Goal: Task Accomplishment & Management: Use online tool/utility

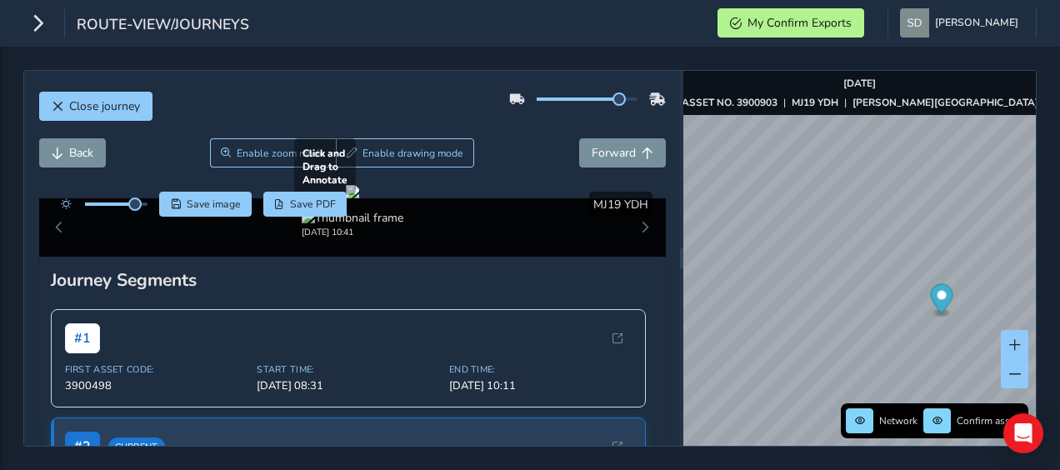
click at [359, 198] on div at bounding box center [352, 191] width 13 height 13
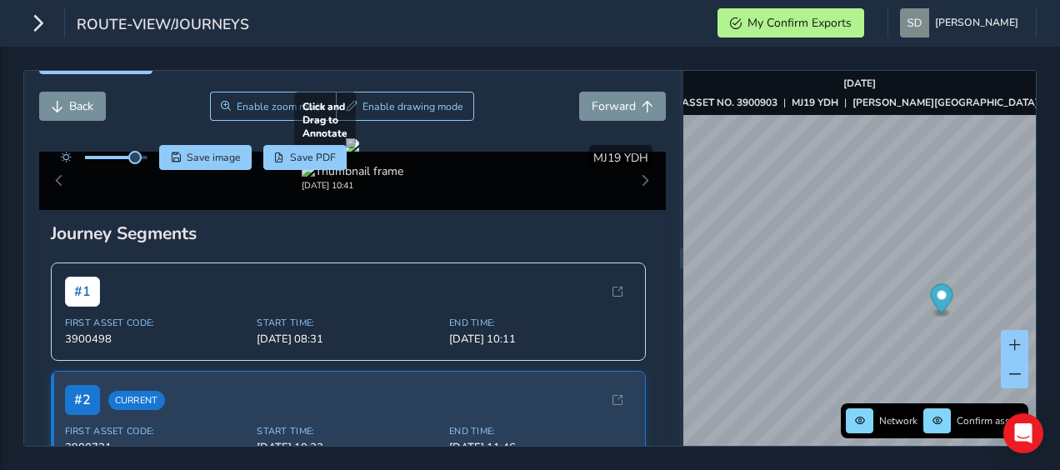
scroll to position [83, 0]
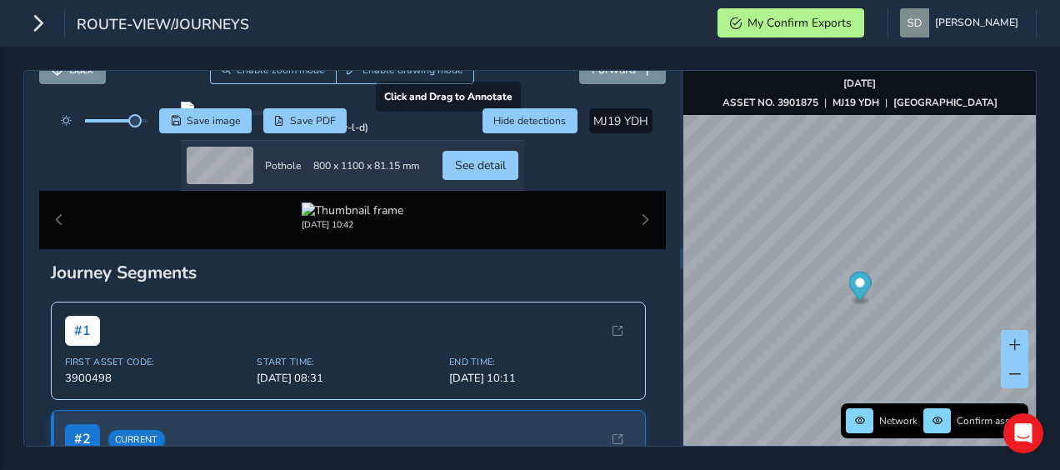
click at [181, 115] on div at bounding box center [352, 108] width 343 height 13
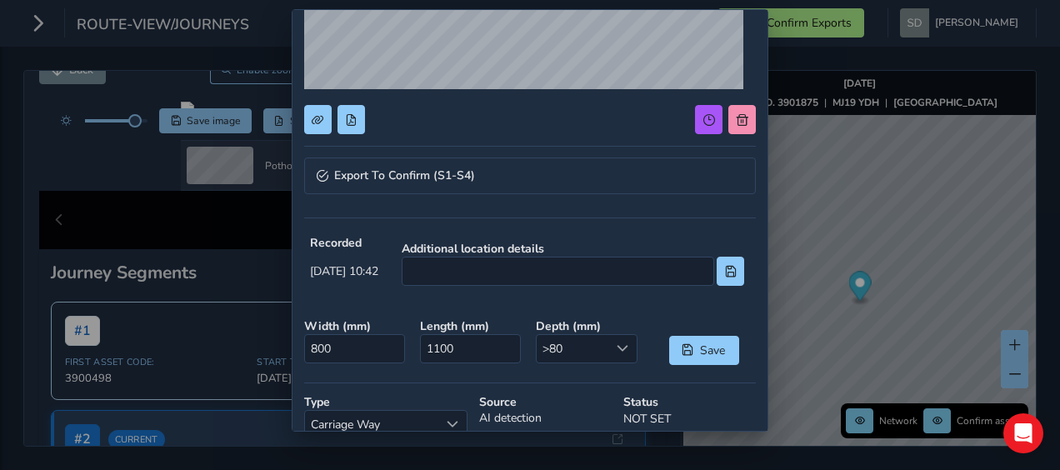
scroll to position [333, 0]
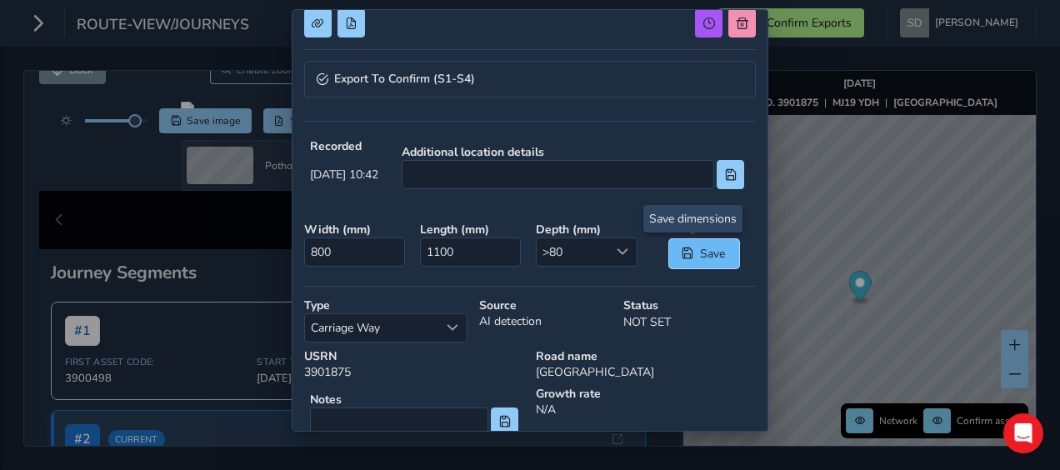
click at [707, 252] on span "Save" at bounding box center [712, 254] width 27 height 16
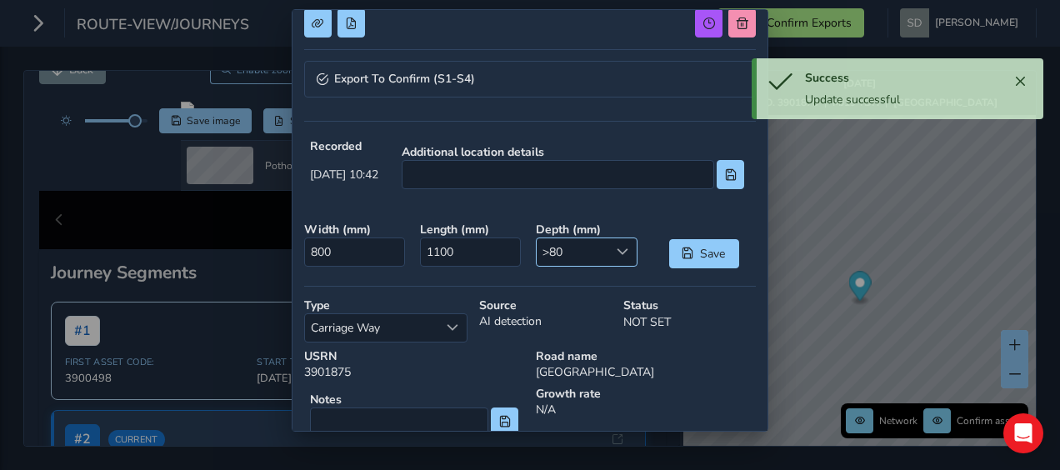
click at [620, 250] on div at bounding box center [622, 251] width 27 height 27
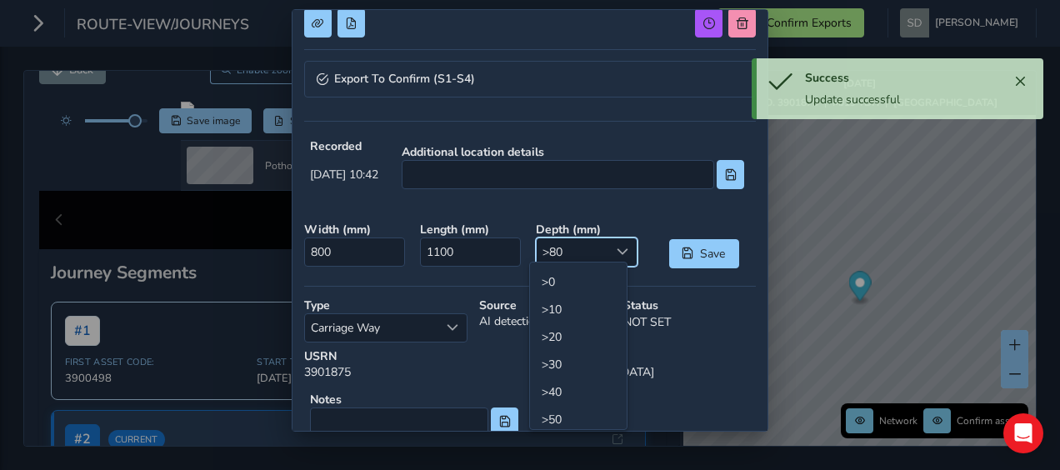
scroll to position [84, 0]
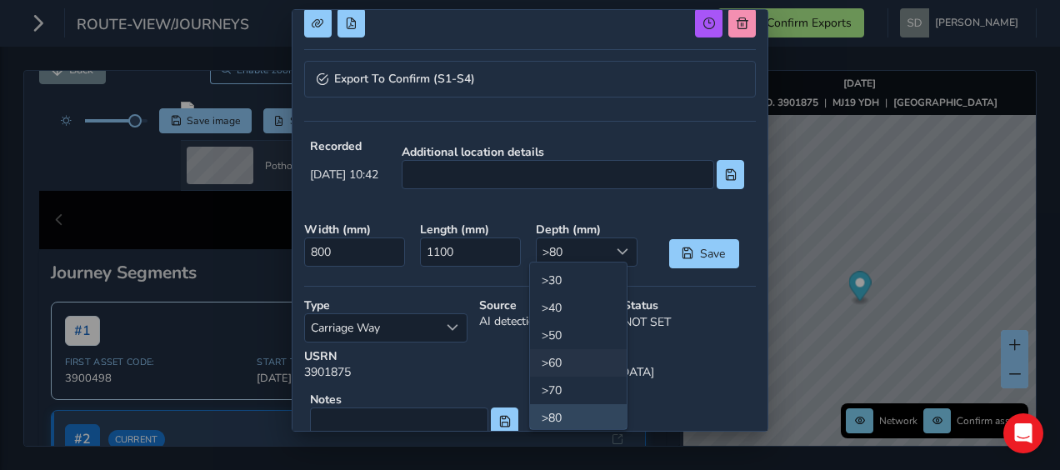
click at [563, 364] on li ">60" at bounding box center [578, 362] width 97 height 27
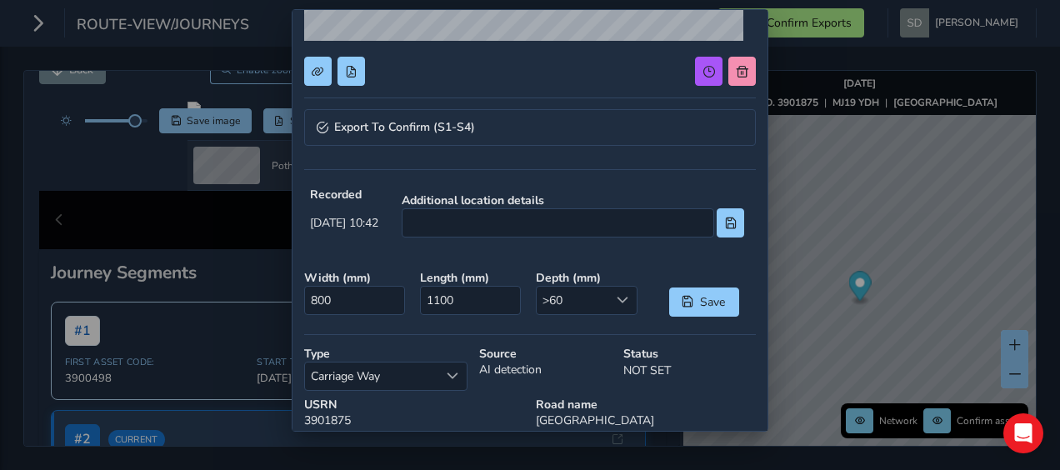
scroll to position [250, 0]
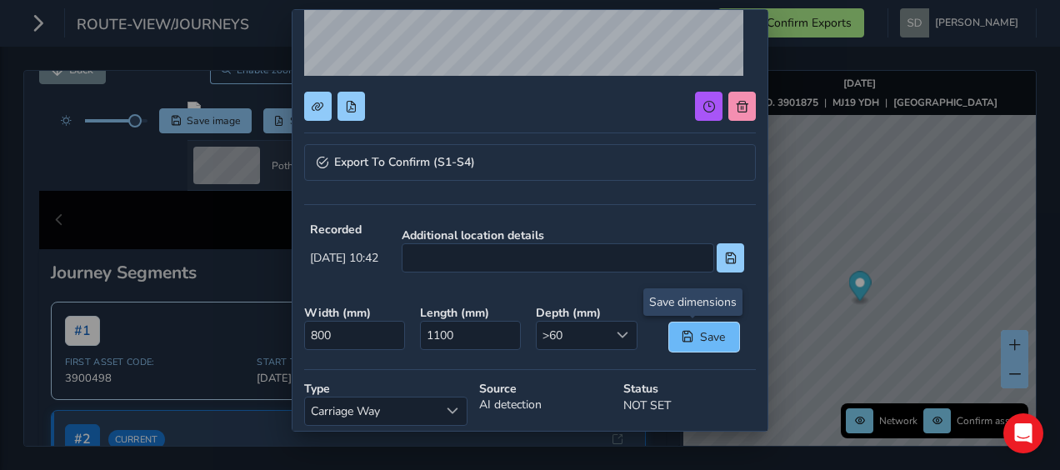
click at [699, 330] on span "Save" at bounding box center [712, 337] width 27 height 16
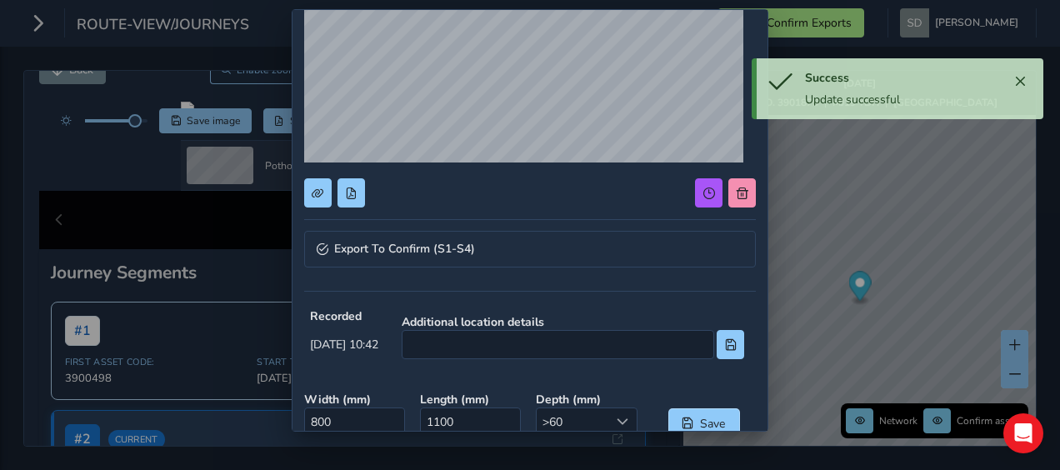
scroll to position [0, 0]
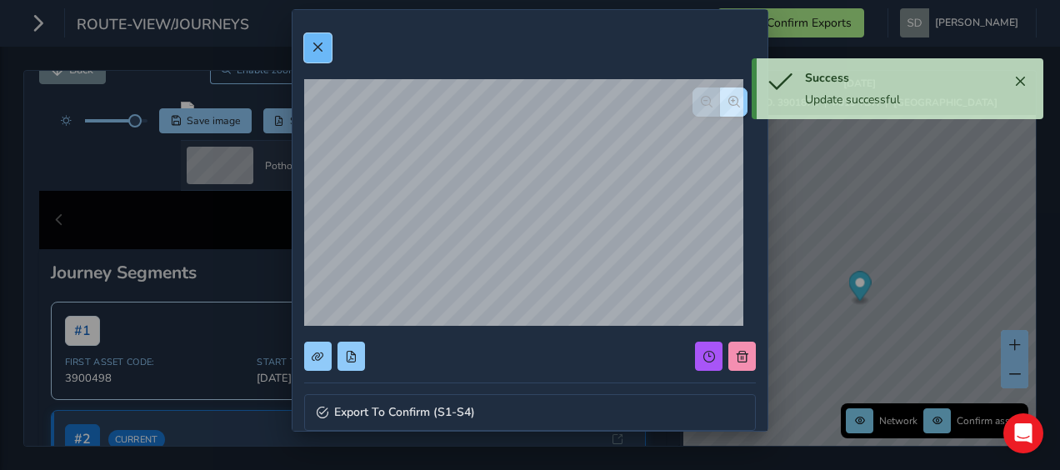
click at [307, 47] on button at bounding box center [317, 47] width 27 height 29
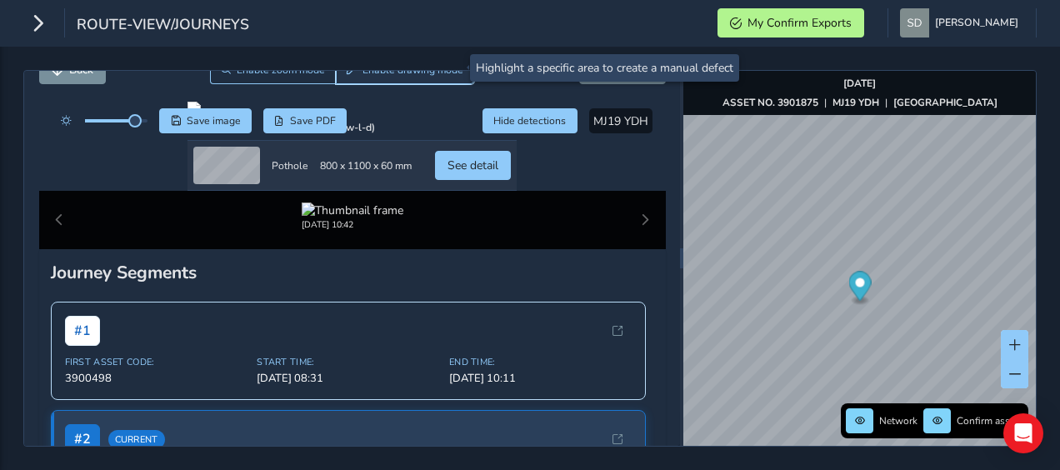
click at [369, 78] on button "Enable drawing mode" at bounding box center [405, 69] width 139 height 29
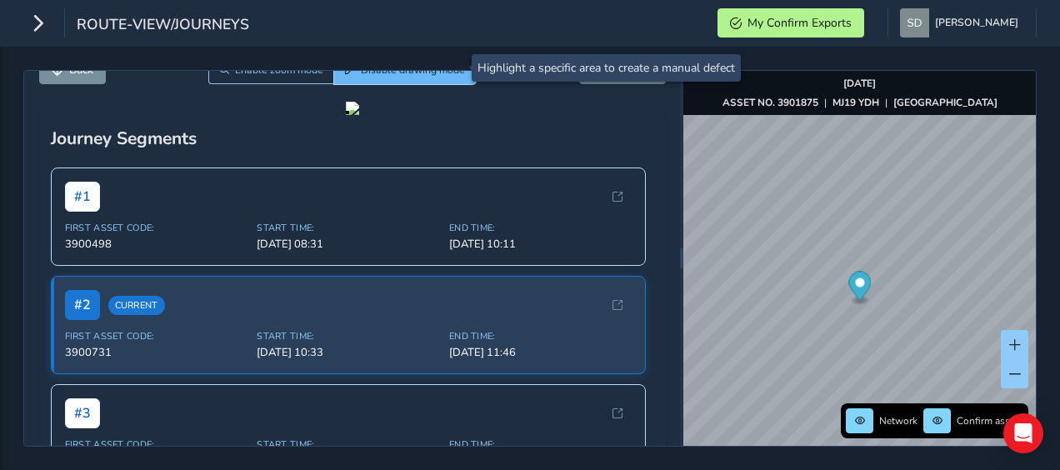
click at [416, 74] on span "Disable drawing mode" at bounding box center [413, 69] width 104 height 13
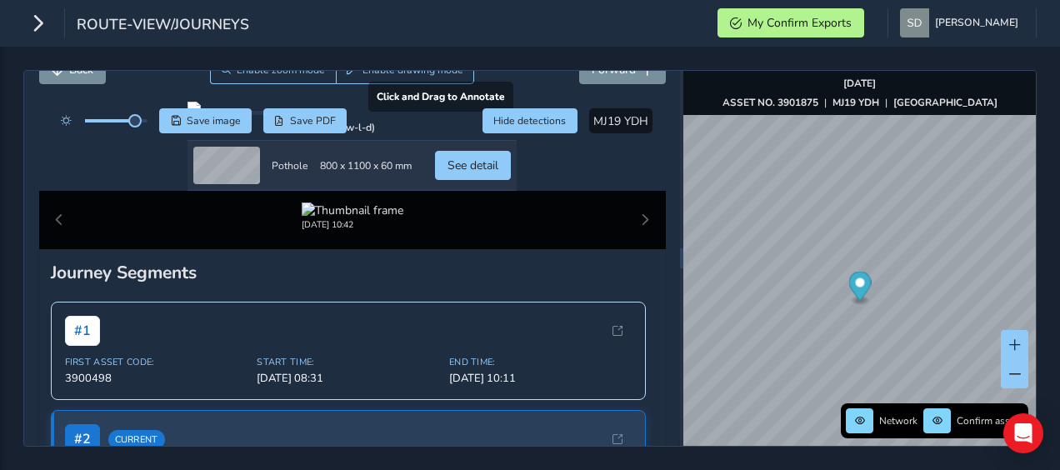
click at [187, 115] on div at bounding box center [351, 108] width 329 height 13
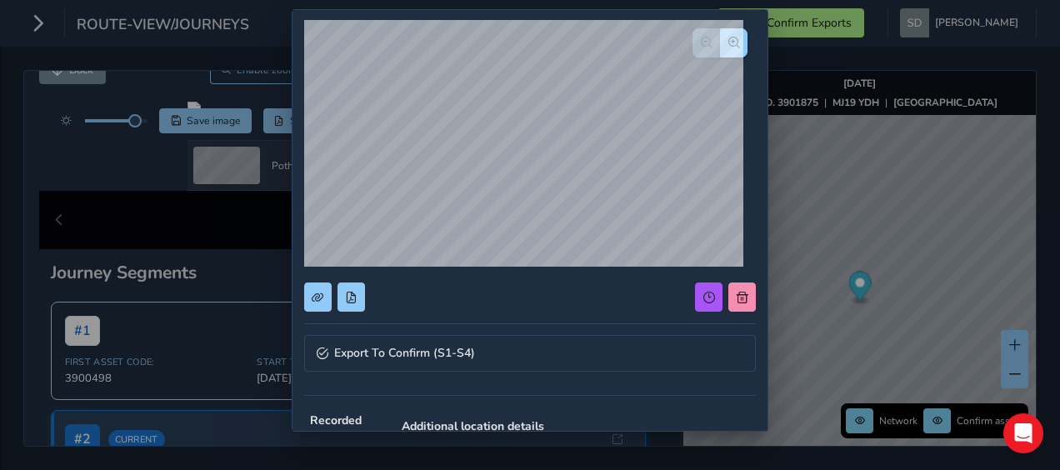
scroll to position [167, 0]
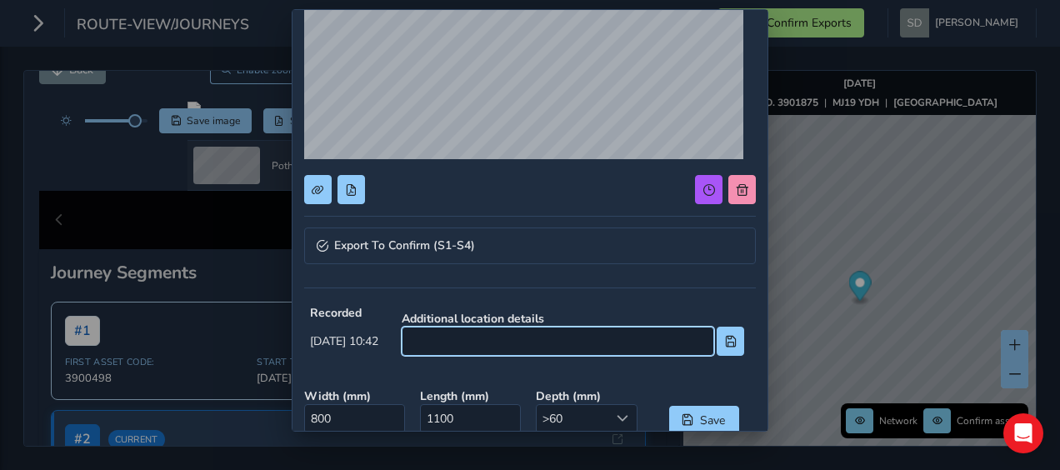
click at [482, 342] on input at bounding box center [558, 341] width 312 height 29
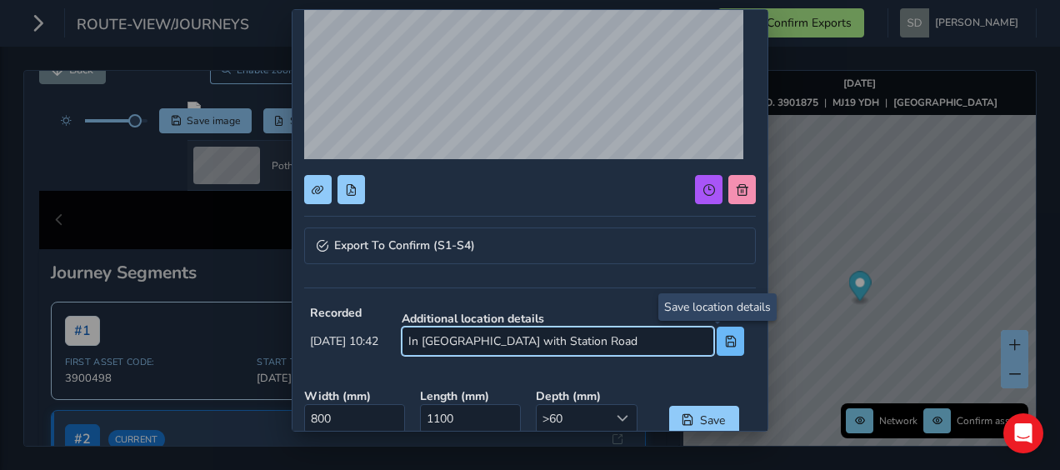
type input "In [GEOGRAPHIC_DATA] with Station Road"
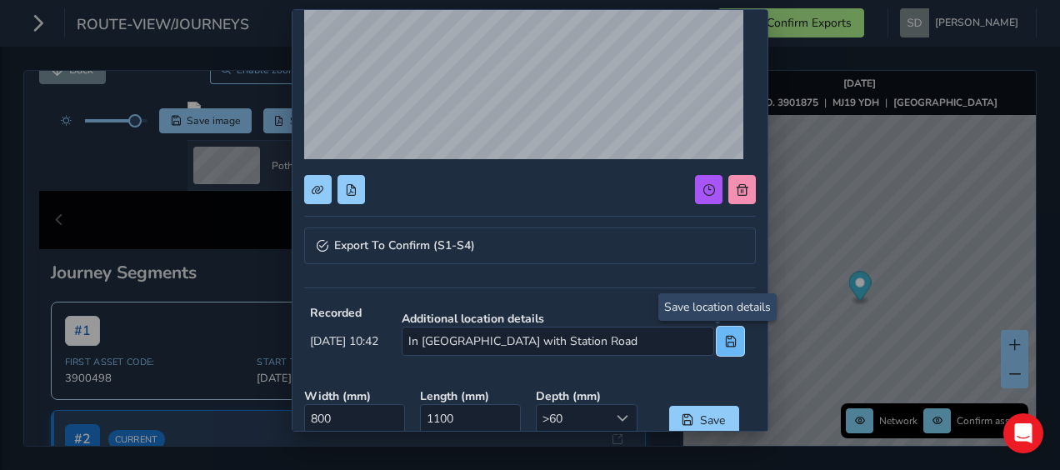
click at [725, 340] on span at bounding box center [731, 342] width 12 height 12
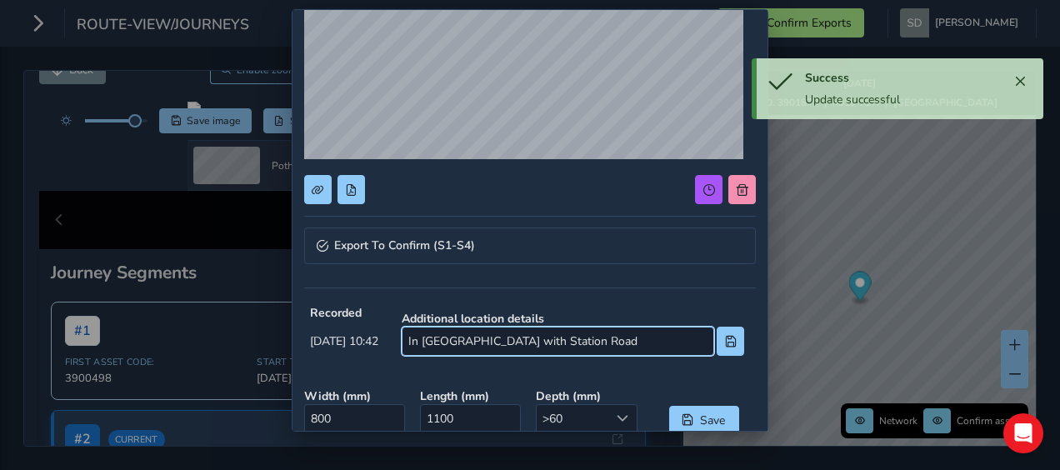
drag, startPoint x: 687, startPoint y: 339, endPoint x: 383, endPoint y: 351, distance: 304.4
click at [371, 370] on div "Export To Confirm (S1-S4) Recorded [DATE] 10:42 Additional location details In …" at bounding box center [530, 265] width 452 height 821
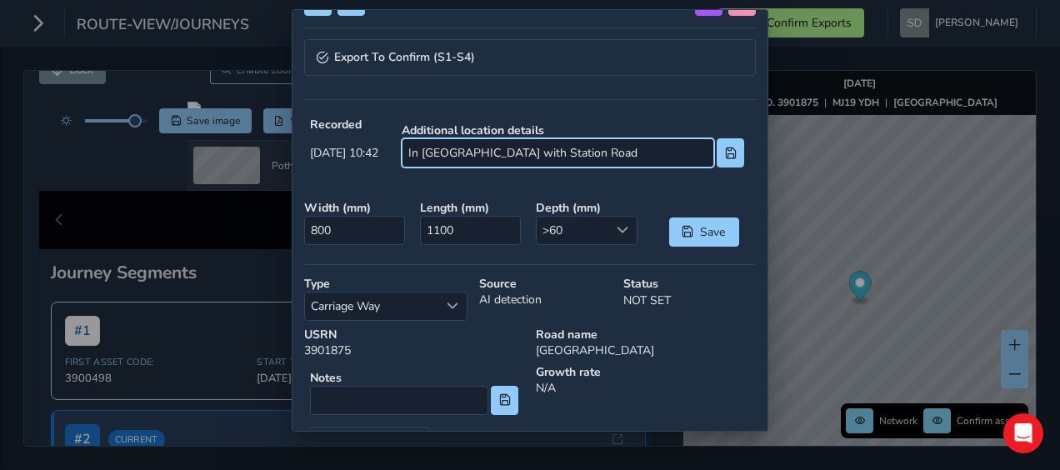
scroll to position [414, 0]
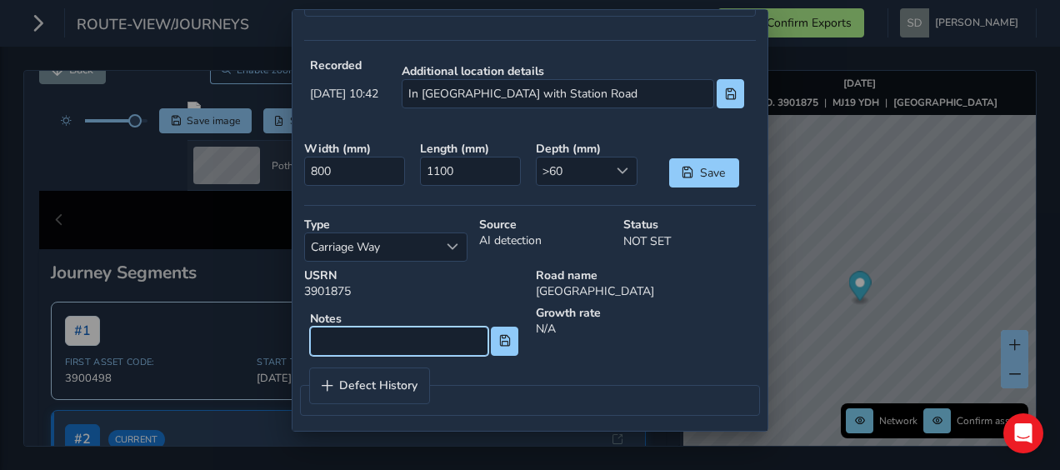
click at [348, 339] on input at bounding box center [399, 341] width 178 height 29
paste input "In [GEOGRAPHIC_DATA] with Station Road"
type input "Carriageway Defect 1.1m x 0.8m x 60mm In [GEOGRAPHIC_DATA] with Station Road"
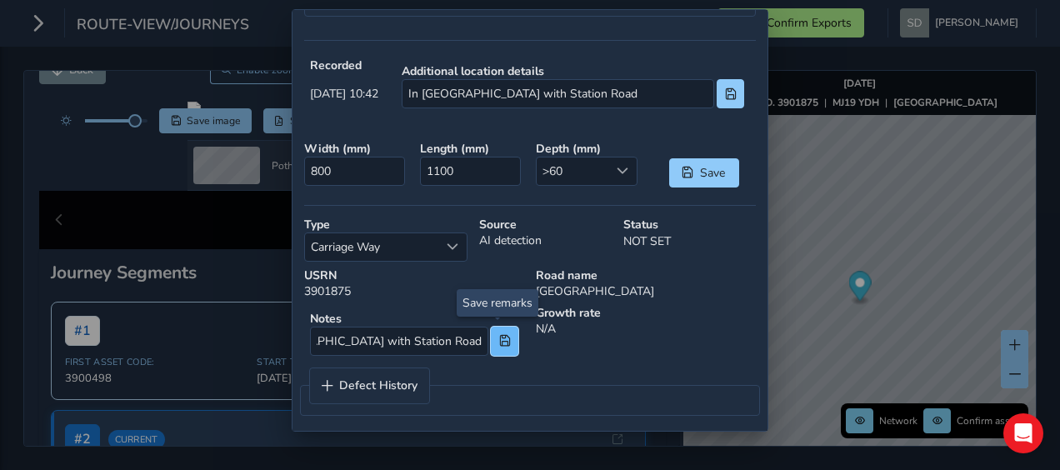
click at [503, 342] on button at bounding box center [504, 341] width 27 height 29
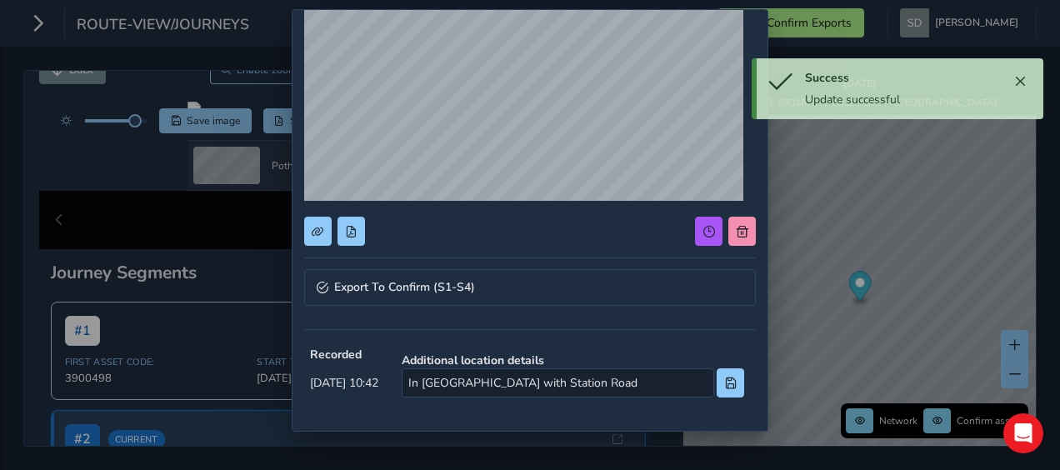
scroll to position [81, 0]
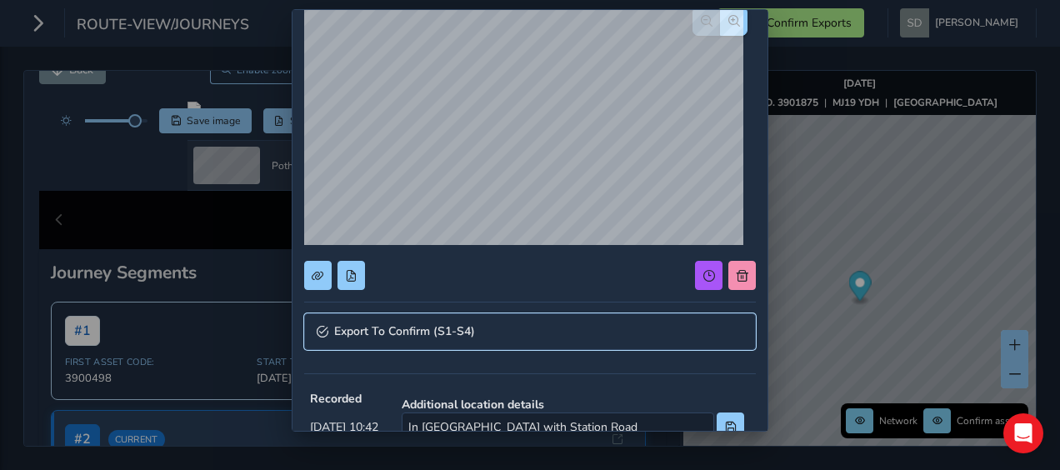
click at [398, 327] on span "Export To Confirm (S1-S4)" at bounding box center [404, 332] width 141 height 12
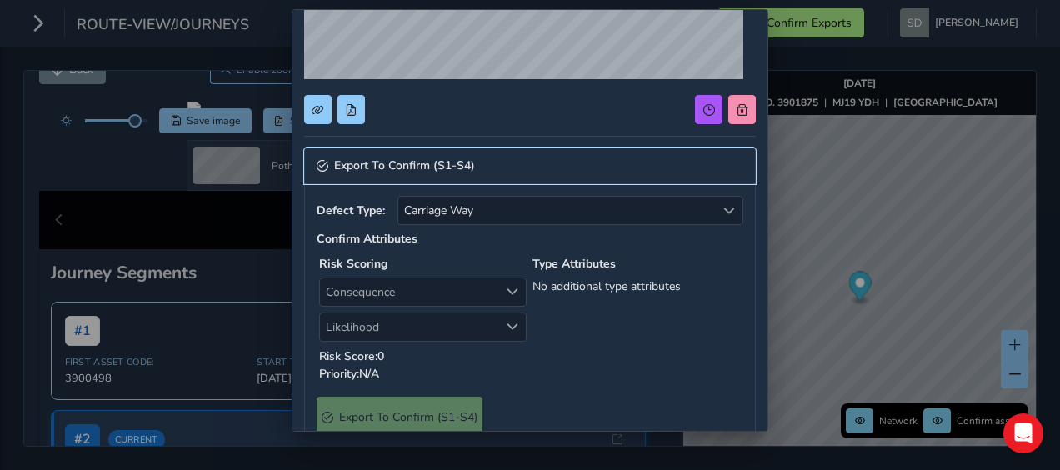
scroll to position [247, 0]
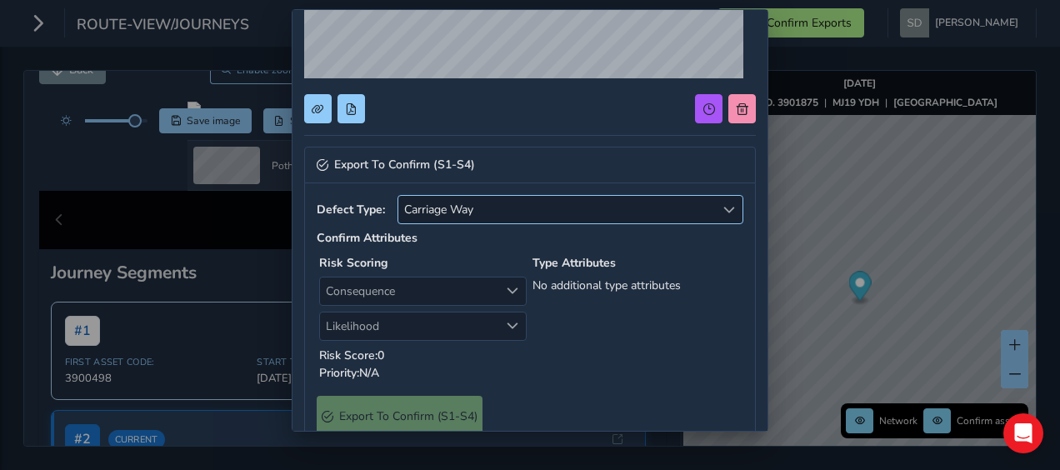
click at [565, 212] on span "Carriage Way" at bounding box center [556, 209] width 317 height 27
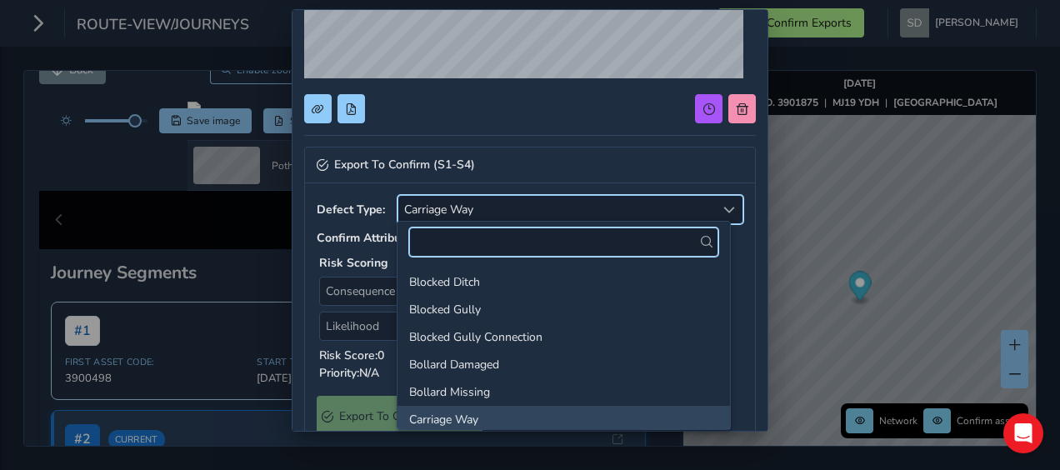
scroll to position [2, 0]
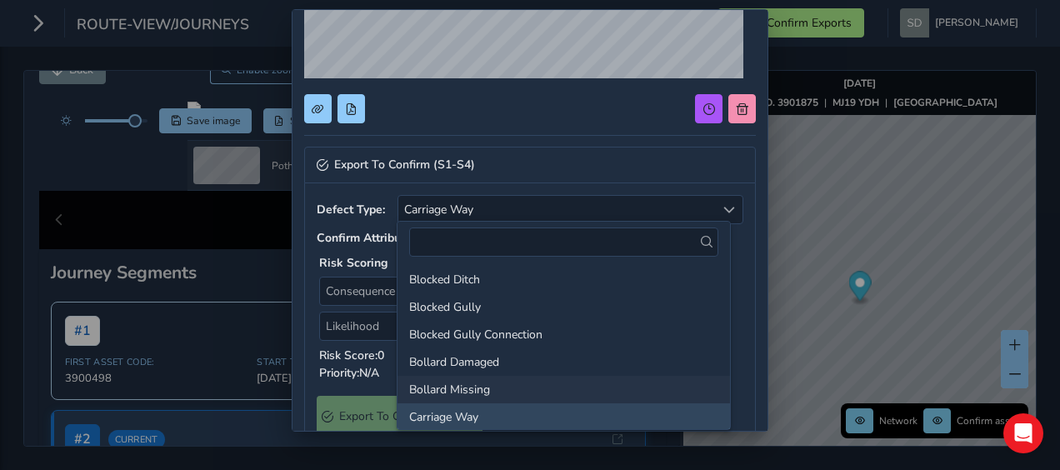
click at [478, 390] on li "Bollard Missing" at bounding box center [563, 389] width 332 height 27
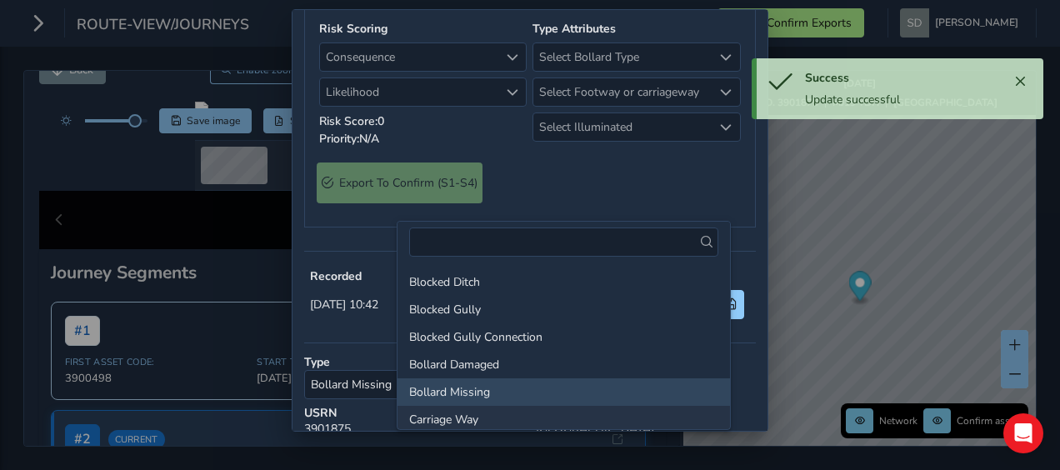
click at [505, 413] on li "Carriage Way" at bounding box center [563, 419] width 332 height 27
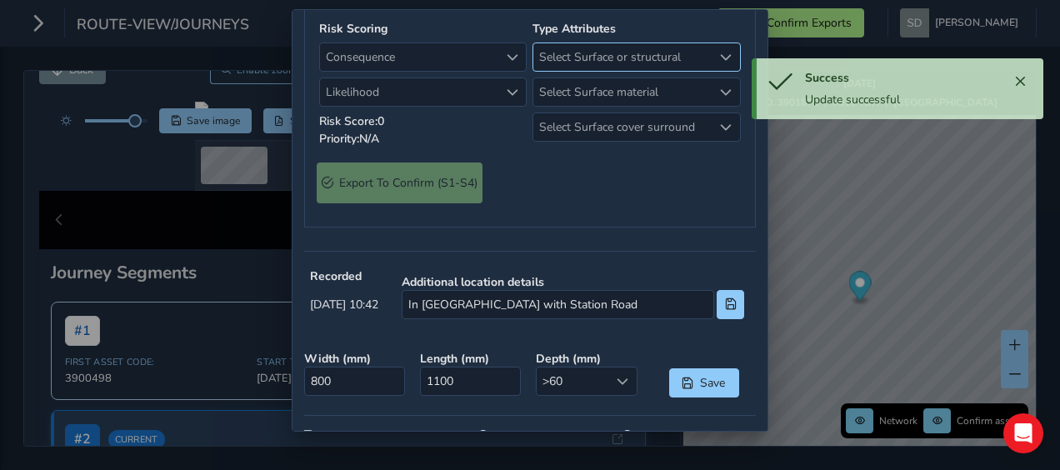
click at [593, 71] on span "Select Surface or structural" at bounding box center [622, 56] width 178 height 27
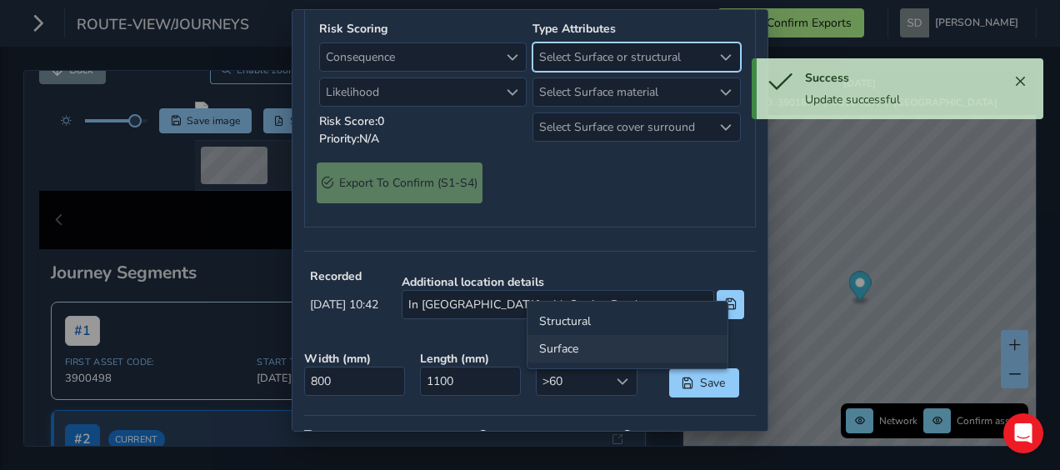
click at [560, 349] on li "Surface" at bounding box center [627, 348] width 200 height 27
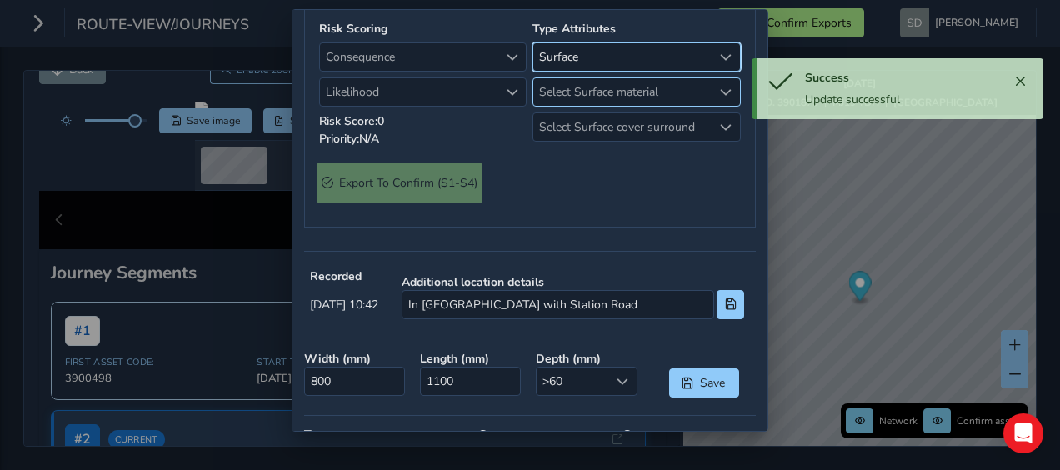
click at [563, 106] on span "Select Surface material" at bounding box center [622, 91] width 178 height 27
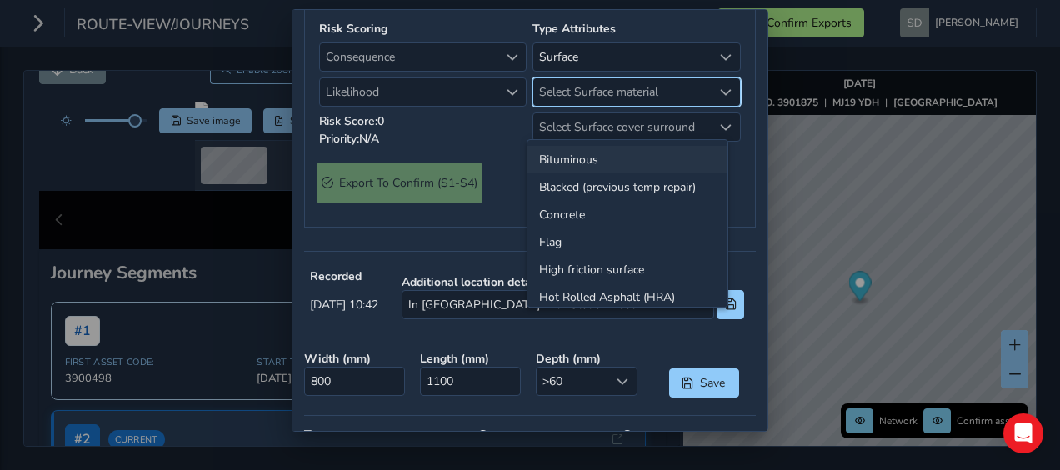
click at [568, 157] on li "Bituminous" at bounding box center [627, 159] width 200 height 27
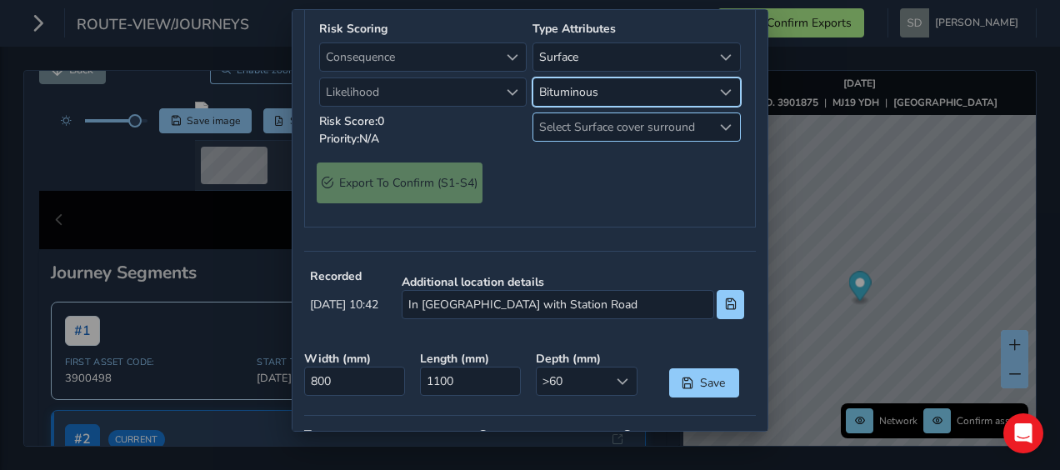
click at [560, 141] on span "Select Surface cover surround" at bounding box center [622, 126] width 178 height 27
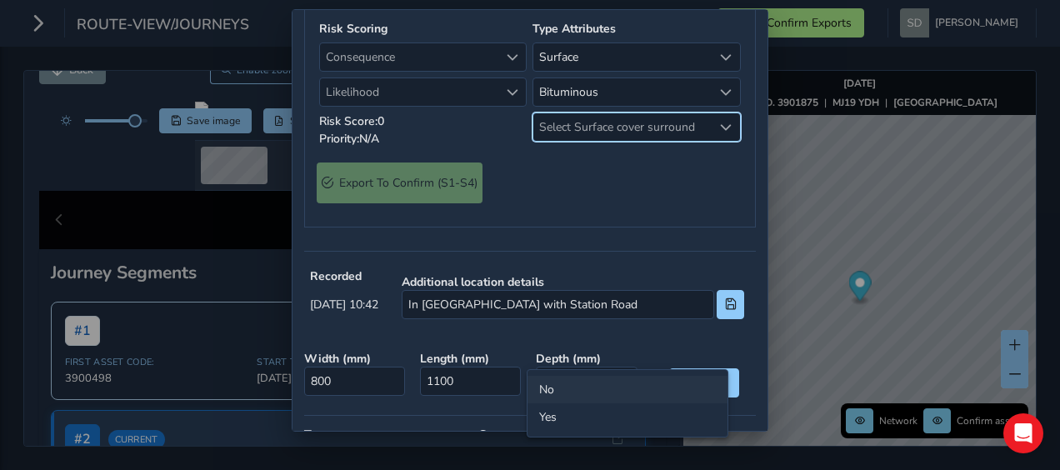
click at [548, 390] on li "No" at bounding box center [627, 389] width 200 height 27
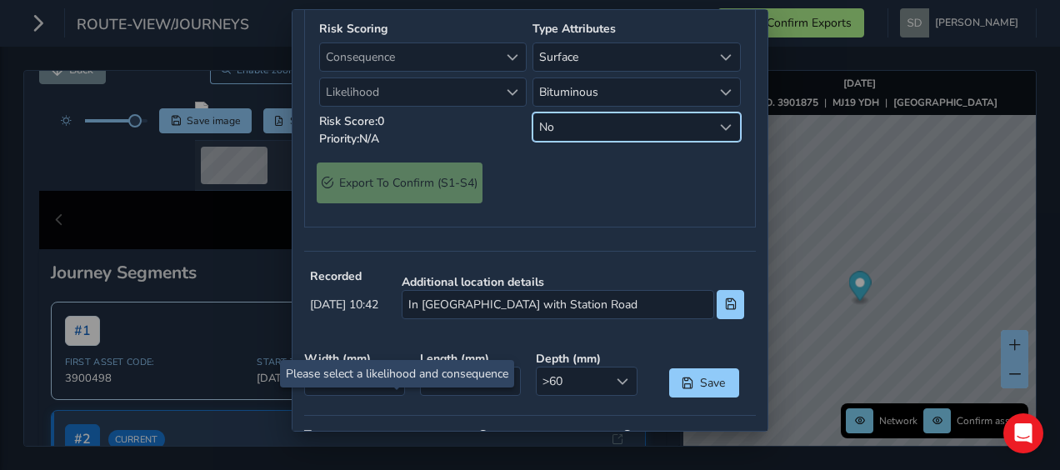
click at [415, 203] on span "Export To Confirm (S1-S4)" at bounding box center [400, 182] width 166 height 41
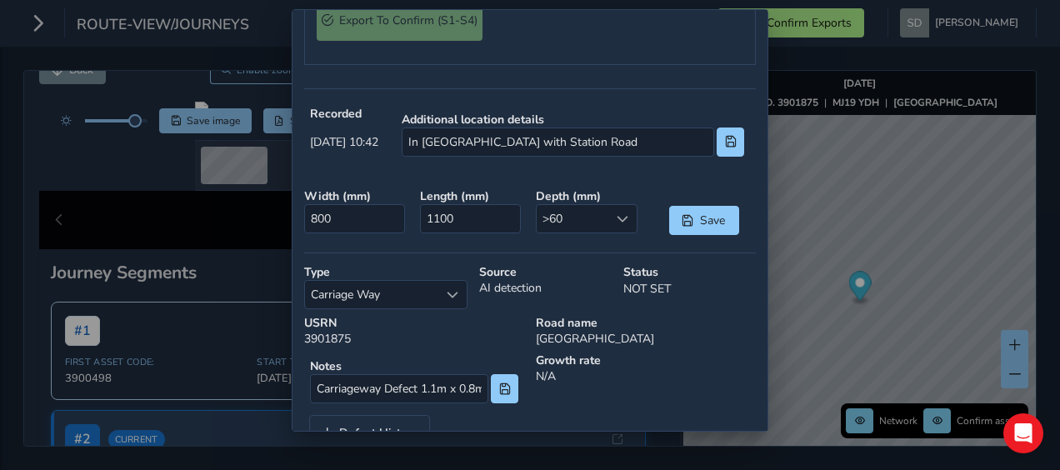
scroll to position [417, 0]
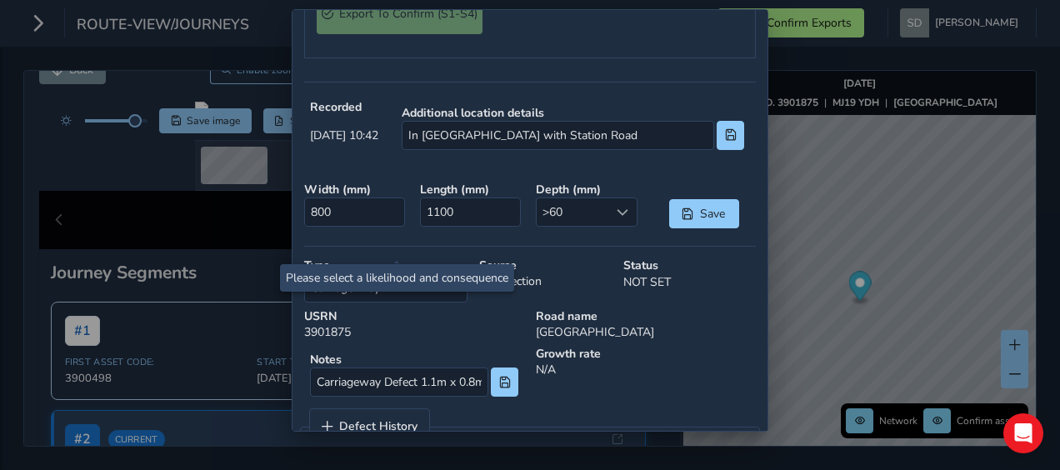
click at [364, 34] on span "Export To Confirm (S1-S4)" at bounding box center [400, 13] width 166 height 41
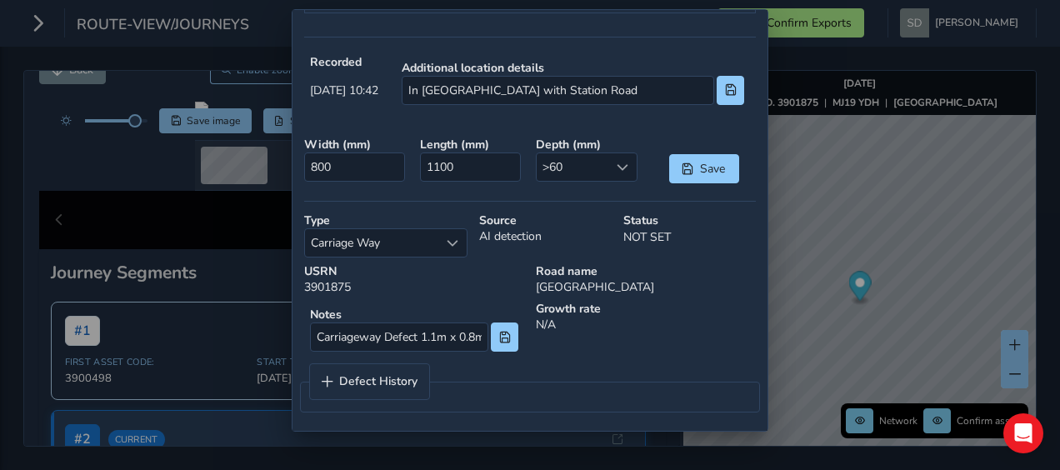
scroll to position [500, 0]
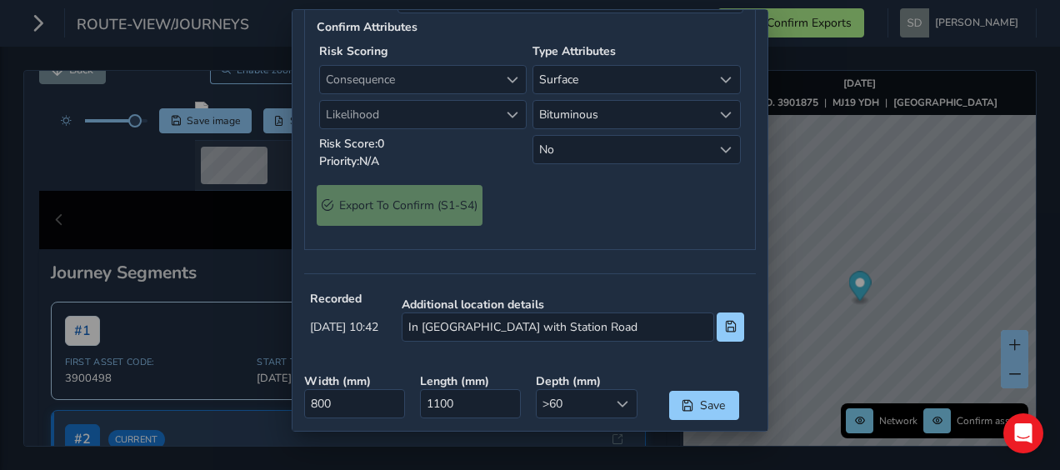
scroll to position [250, 0]
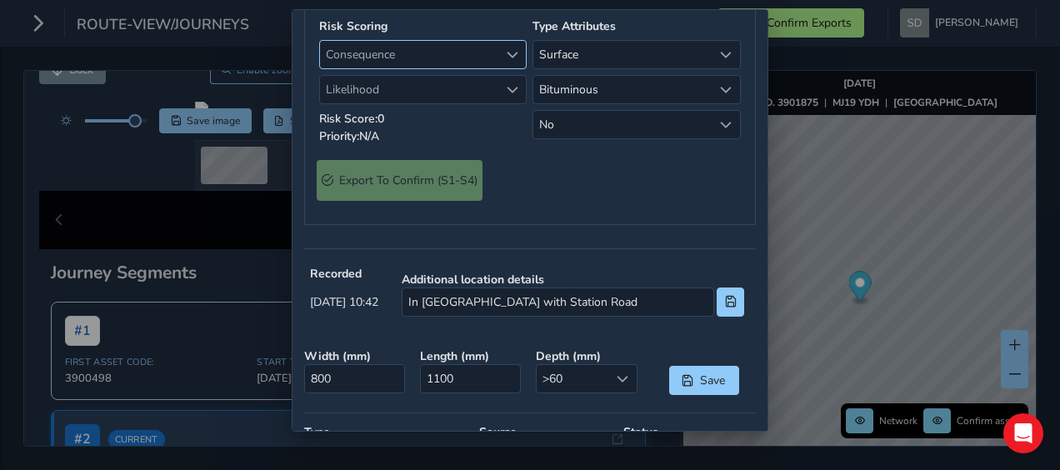
click at [507, 61] on span "Consequence" at bounding box center [513, 55] width 12 height 12
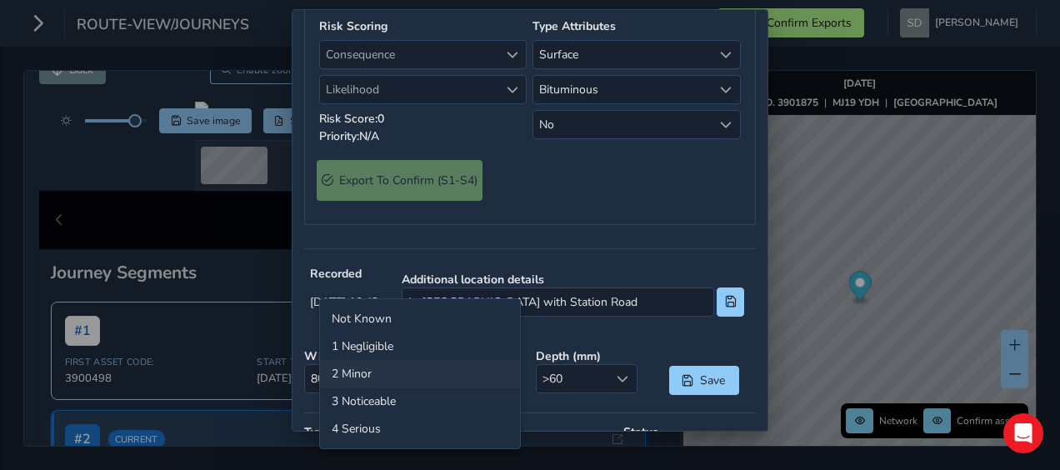
click at [404, 372] on li "2 Minor" at bounding box center [420, 373] width 200 height 27
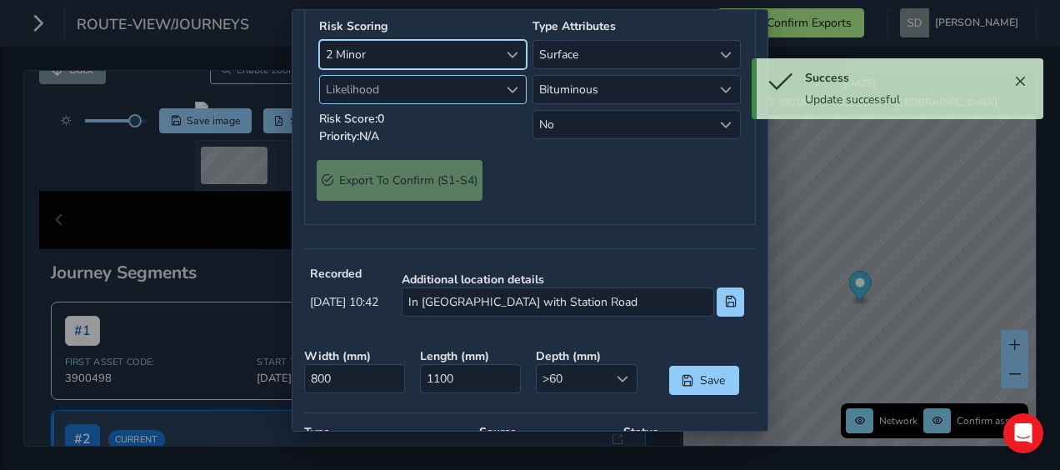
click at [507, 96] on span "Likelihood" at bounding box center [513, 90] width 12 height 12
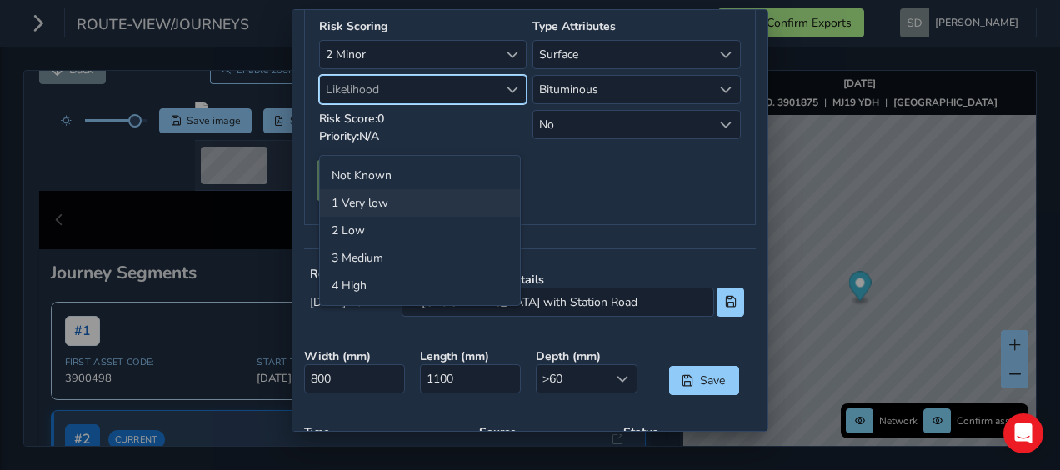
click at [383, 207] on li "1 Very low" at bounding box center [420, 202] width 200 height 27
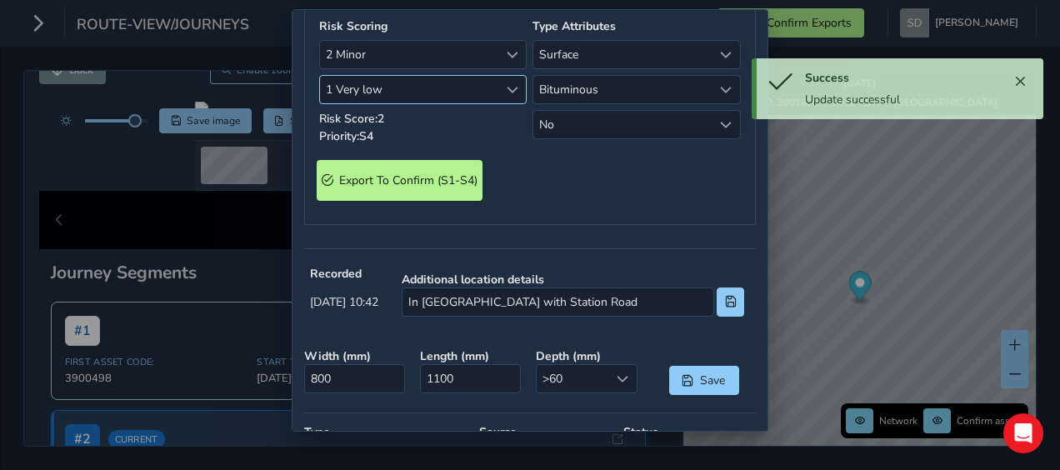
click at [507, 96] on span "Likelihood" at bounding box center [513, 90] width 12 height 12
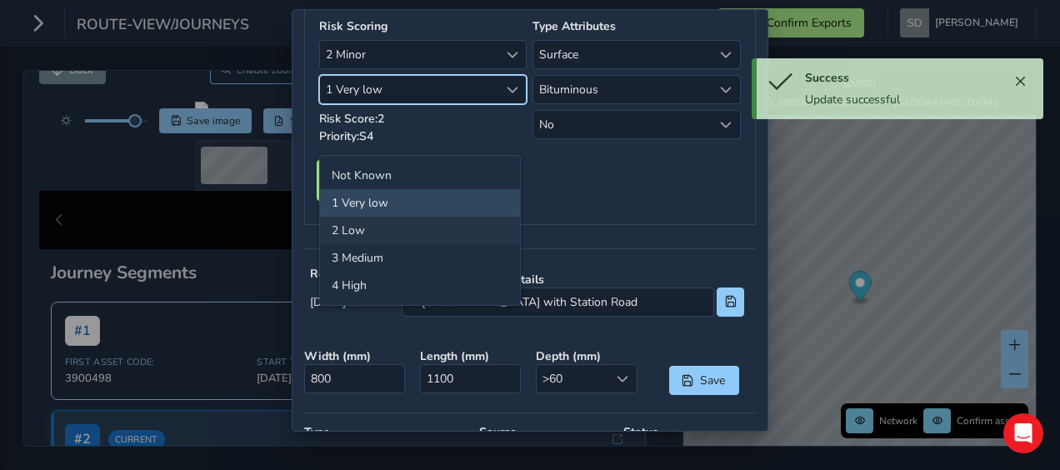
click at [397, 232] on li "2 Low" at bounding box center [420, 230] width 200 height 27
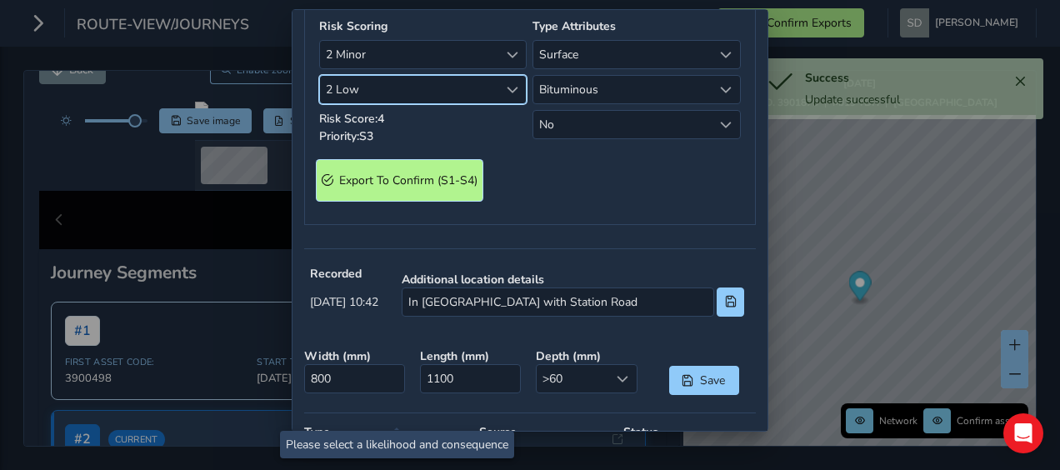
click at [417, 201] on S4\) "Export To Confirm (S1-S4)" at bounding box center [400, 180] width 166 height 41
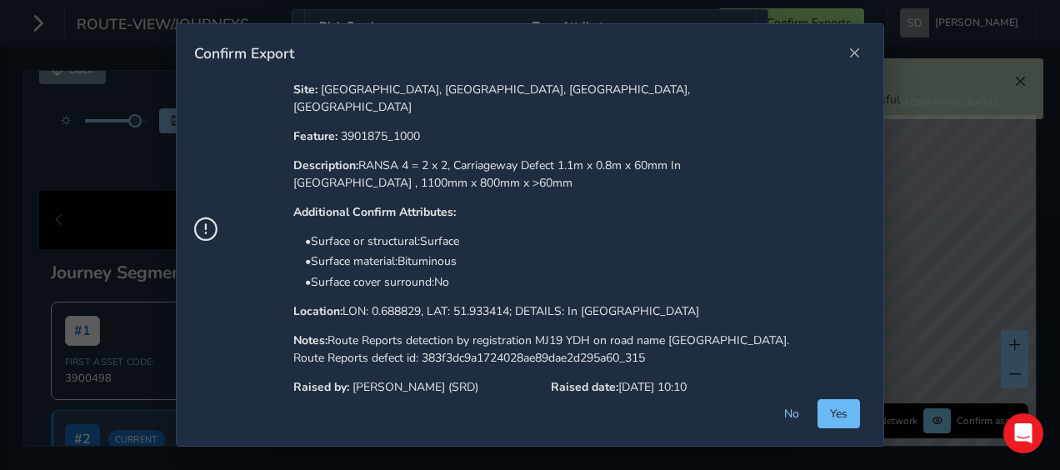
click at [840, 423] on button "Yes" at bounding box center [838, 413] width 42 height 29
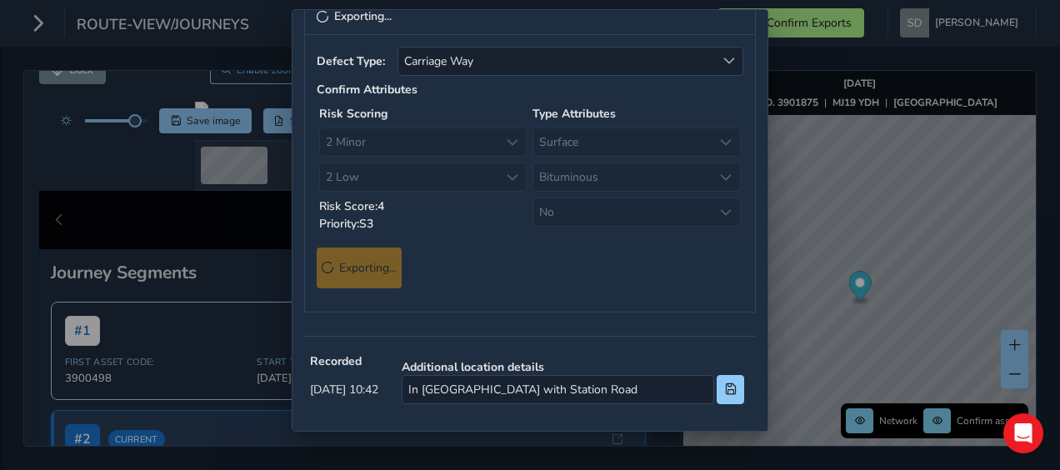
scroll to position [0, 0]
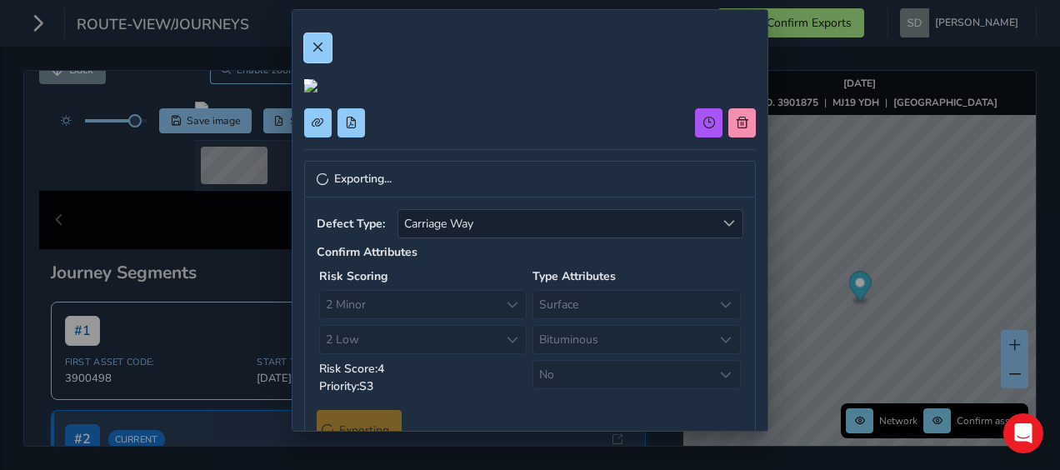
click at [315, 47] on span at bounding box center [318, 48] width 12 height 12
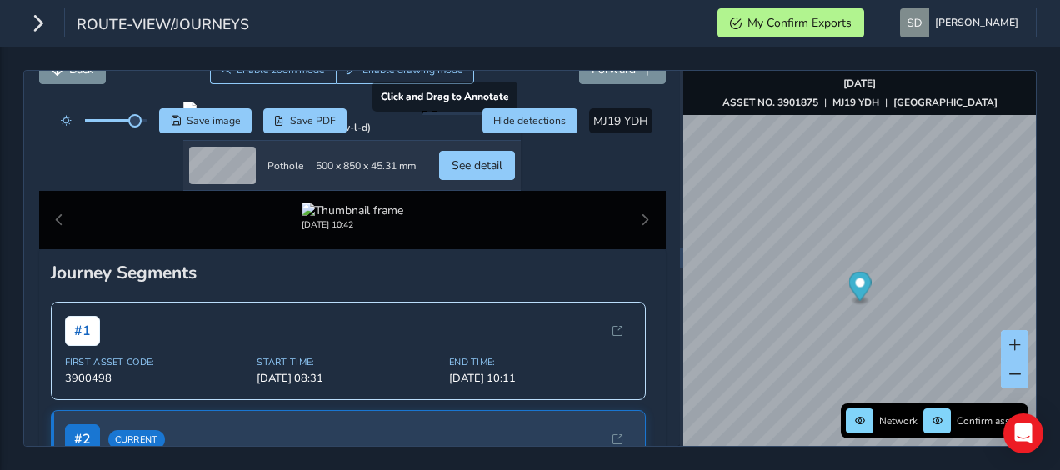
click at [486, 115] on div at bounding box center [351, 108] width 337 height 13
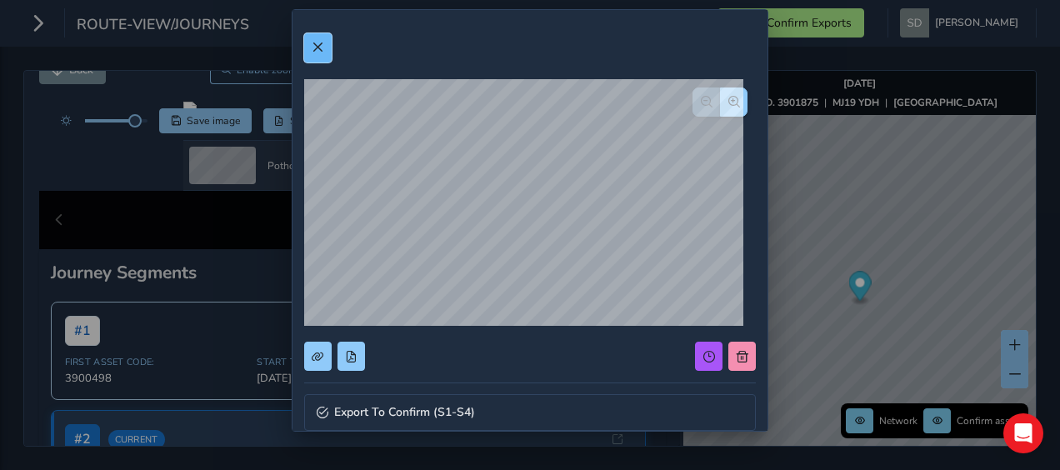
click at [315, 46] on span at bounding box center [318, 48] width 12 height 12
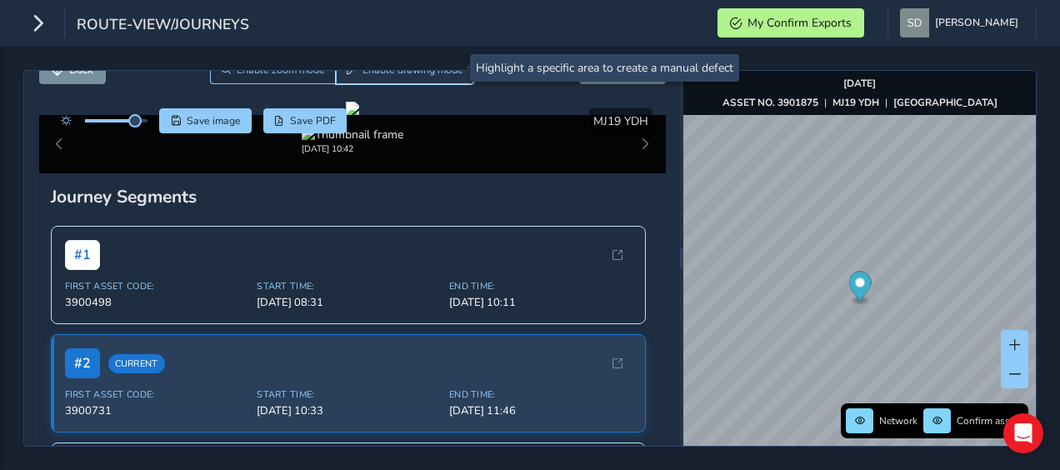
click at [404, 78] on button "Enable drawing mode" at bounding box center [405, 69] width 139 height 29
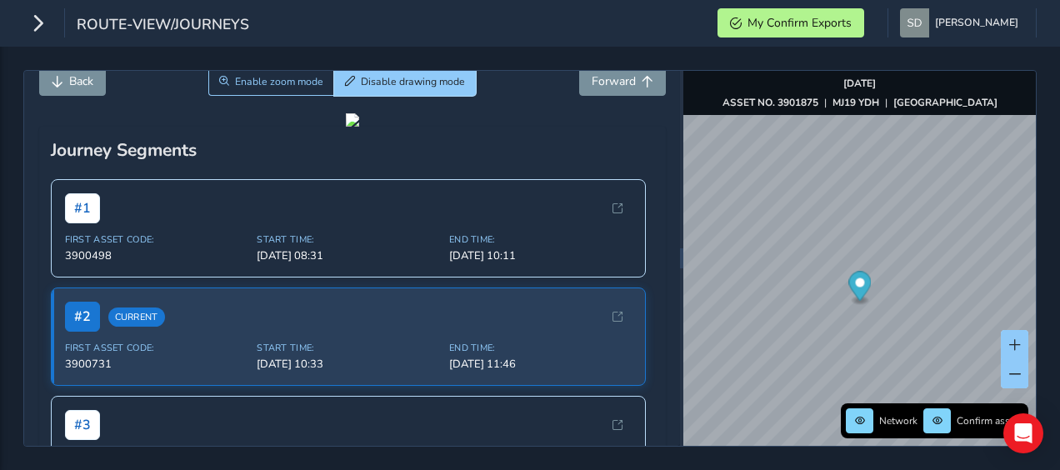
scroll to position [167, 0]
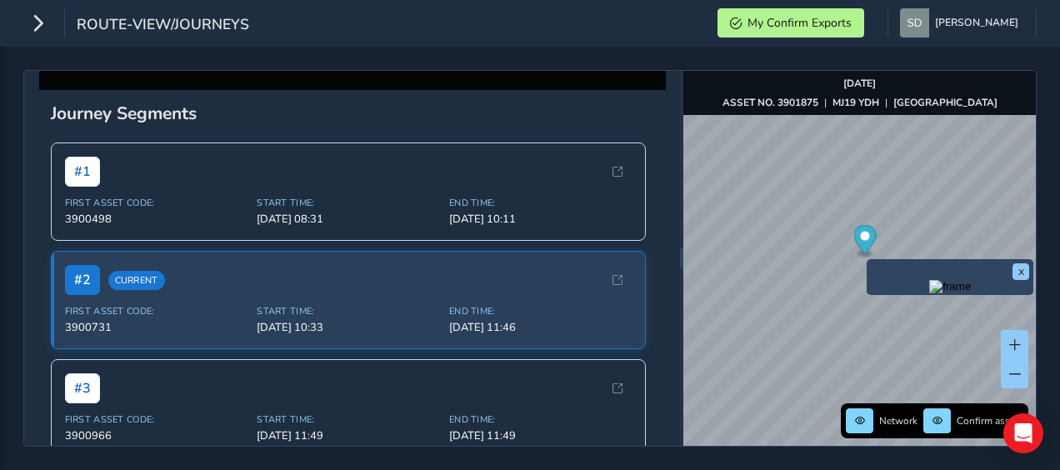
click at [929, 293] on img "Preview frame" at bounding box center [950, 286] width 42 height 13
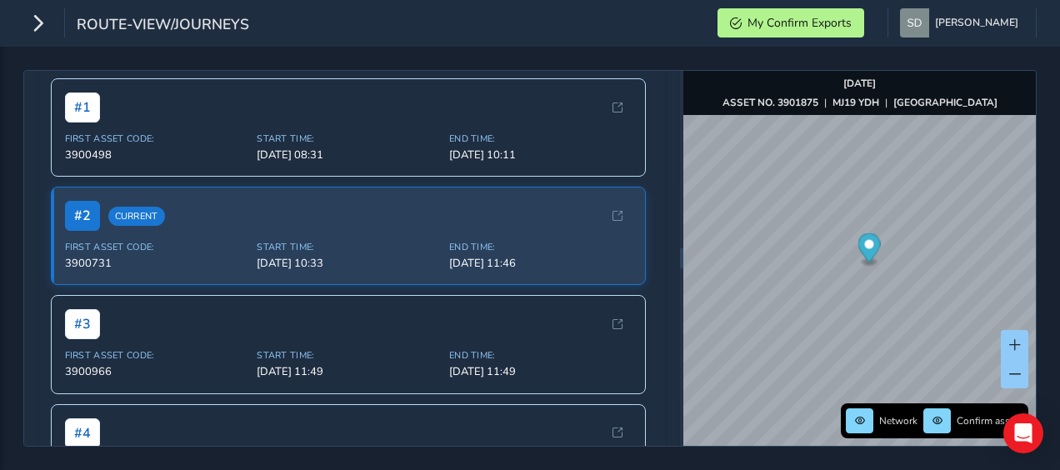
scroll to position [333, 0]
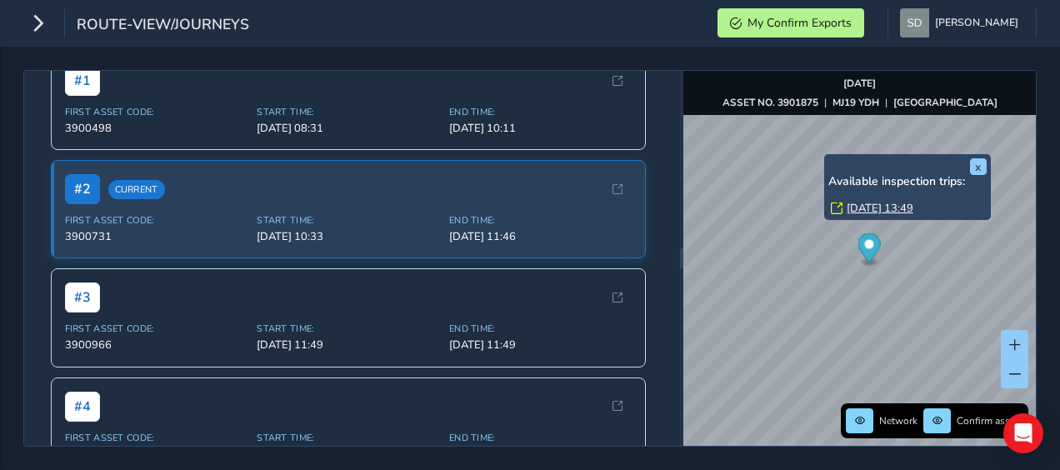
click at [857, 205] on link "[DATE] 13:49" at bounding box center [880, 208] width 67 height 15
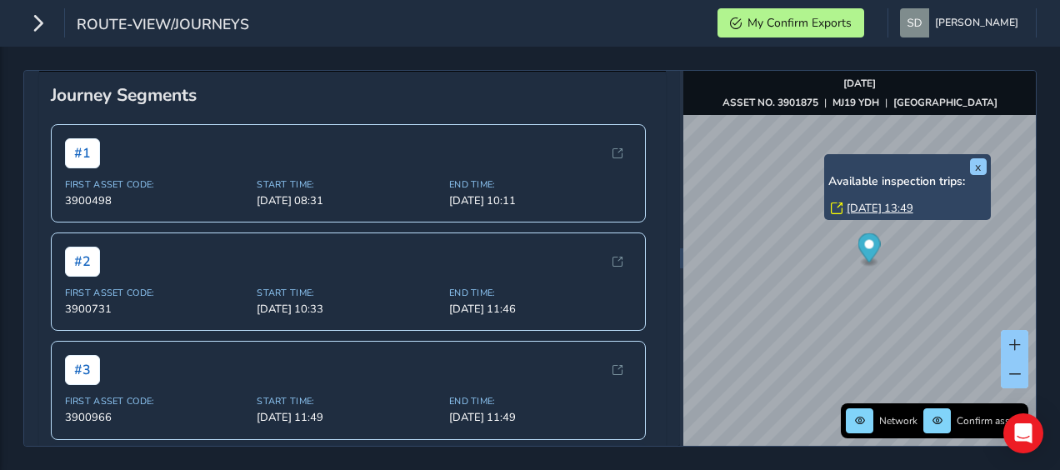
scroll to position [333, 0]
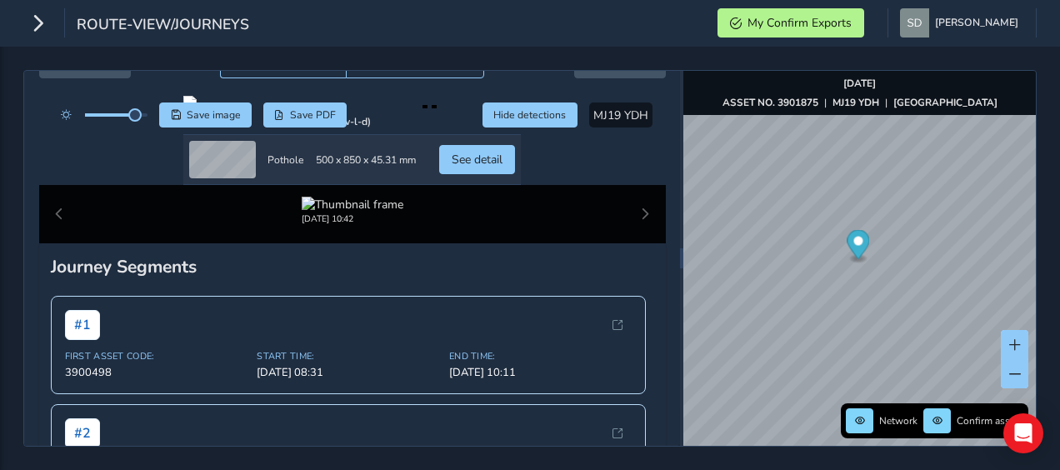
scroll to position [83, 0]
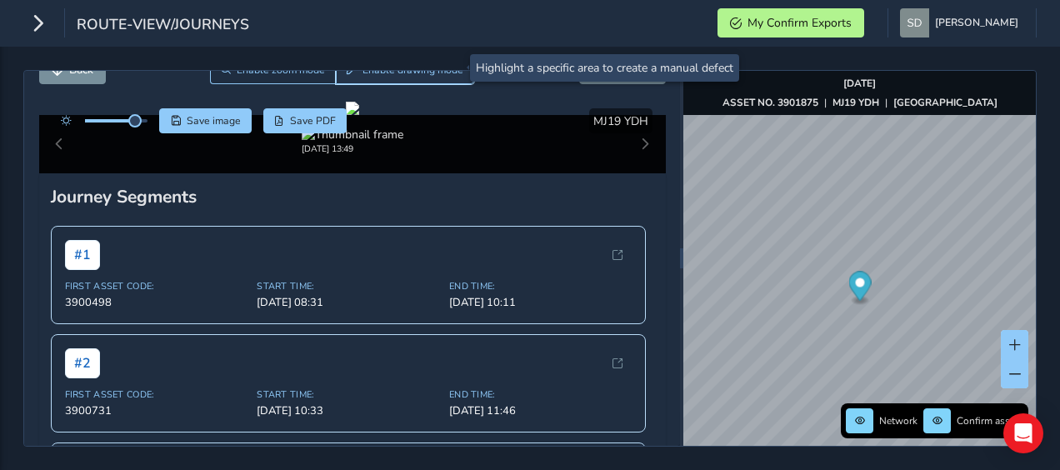
click at [437, 74] on span "Enable drawing mode" at bounding box center [412, 69] width 101 height 13
